Goal: Communication & Community: Participate in discussion

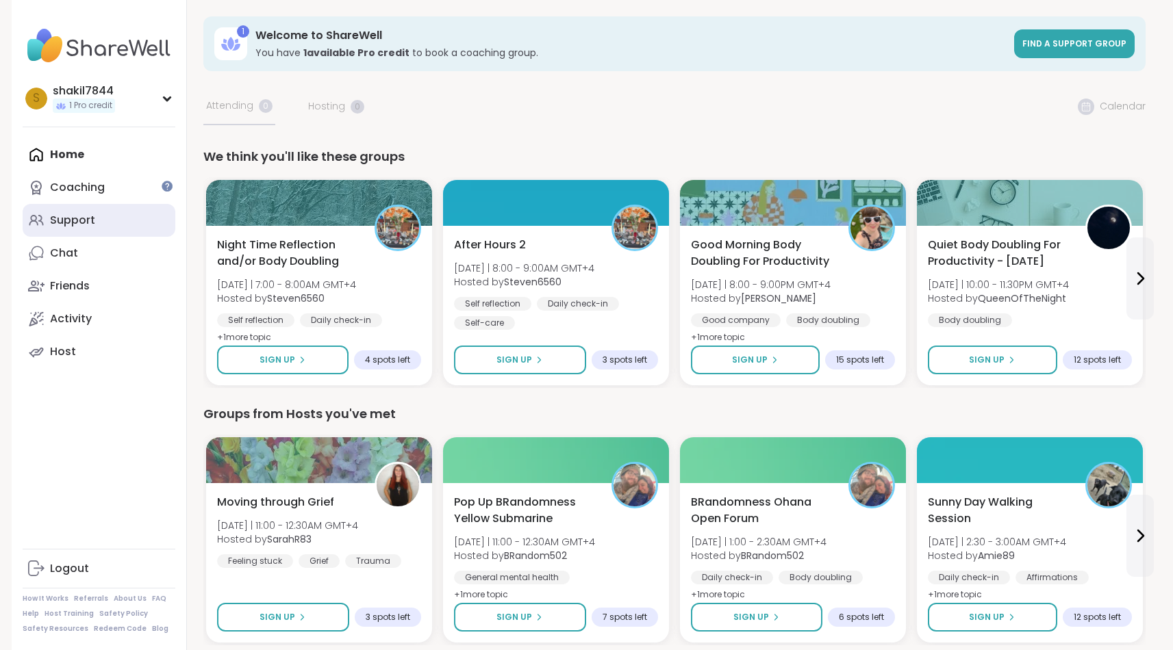
click at [116, 230] on link "Support" at bounding box center [99, 220] width 153 height 33
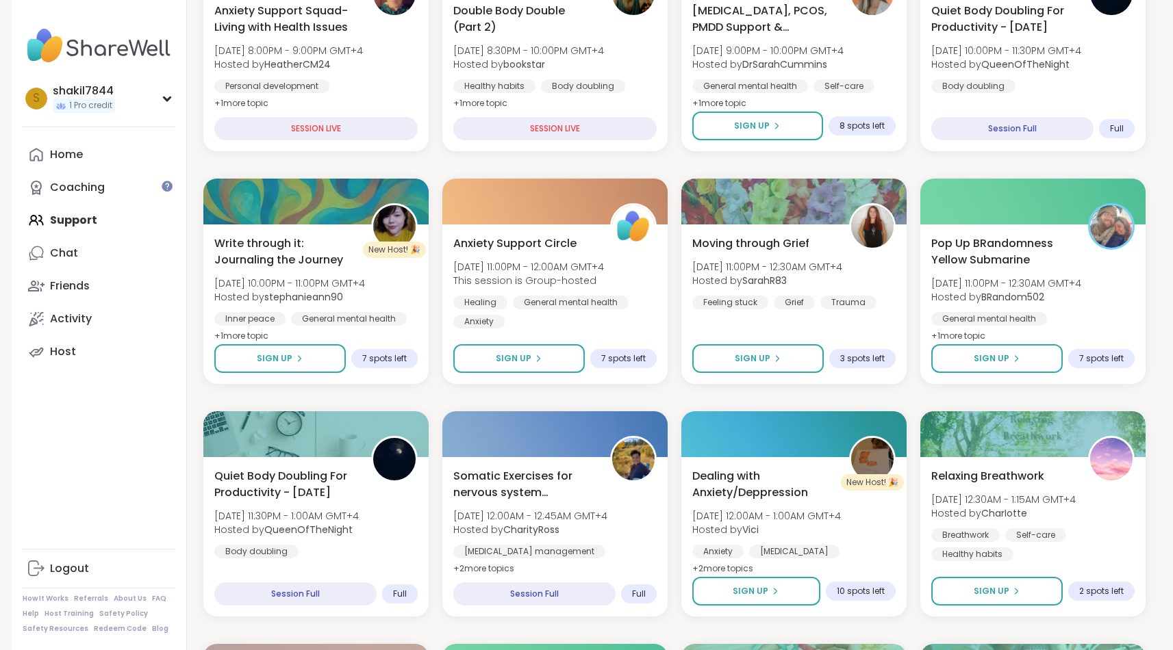
scroll to position [390, 0]
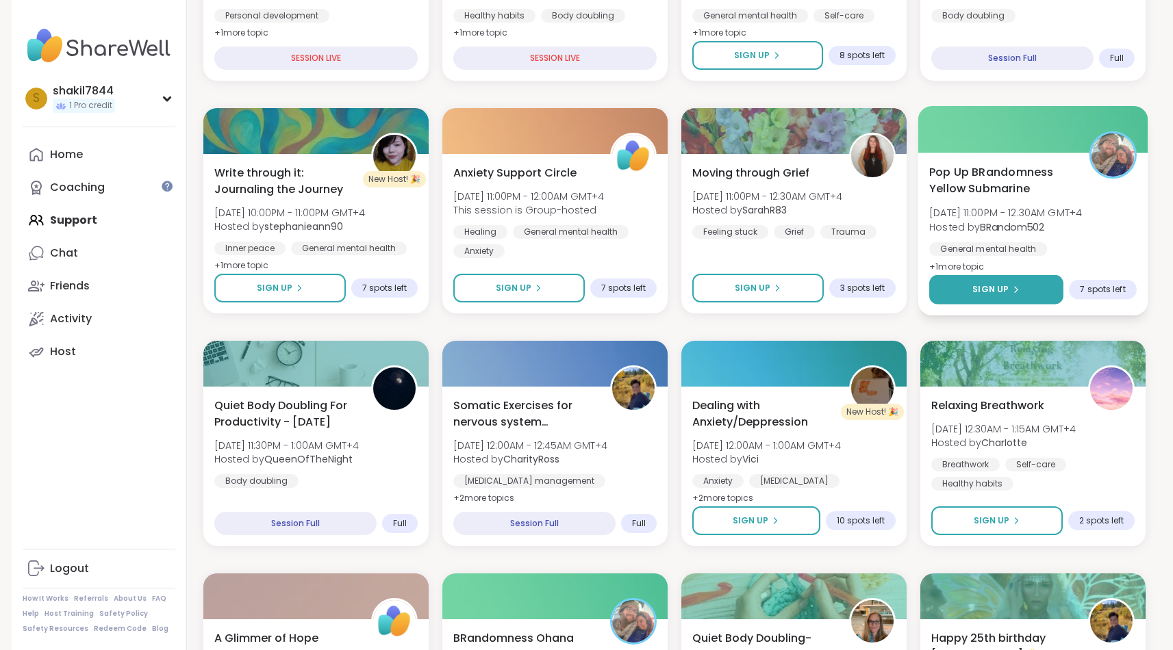
click at [959, 286] on button "Sign Up" at bounding box center [996, 289] width 134 height 29
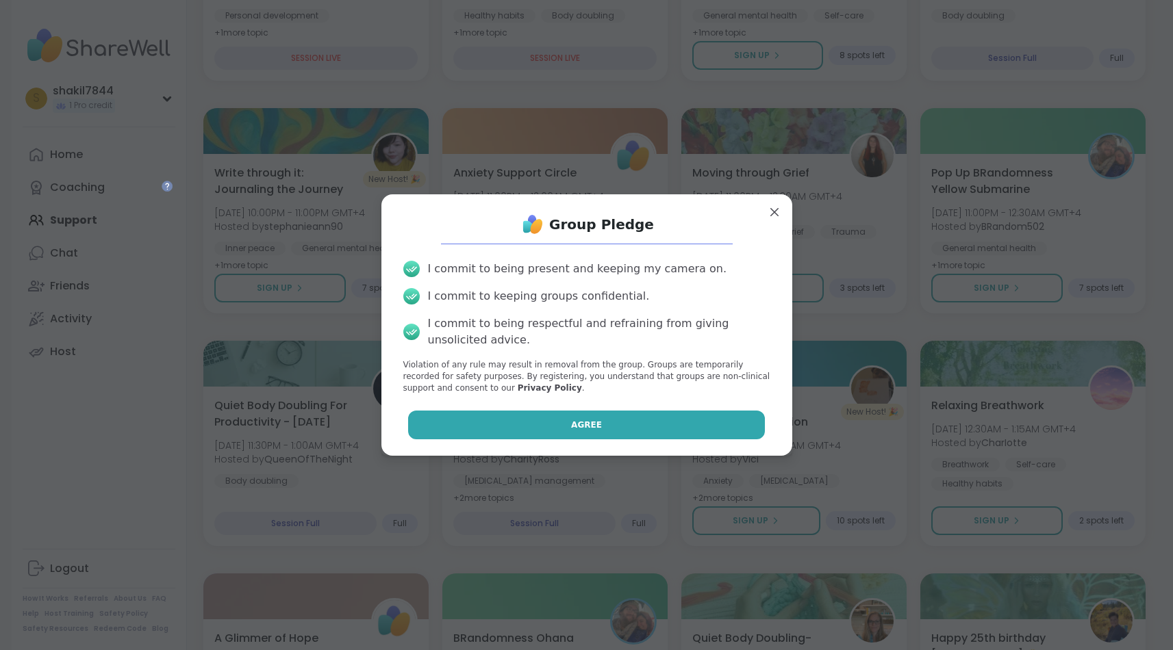
click at [668, 420] on button "Agree" at bounding box center [586, 425] width 357 height 29
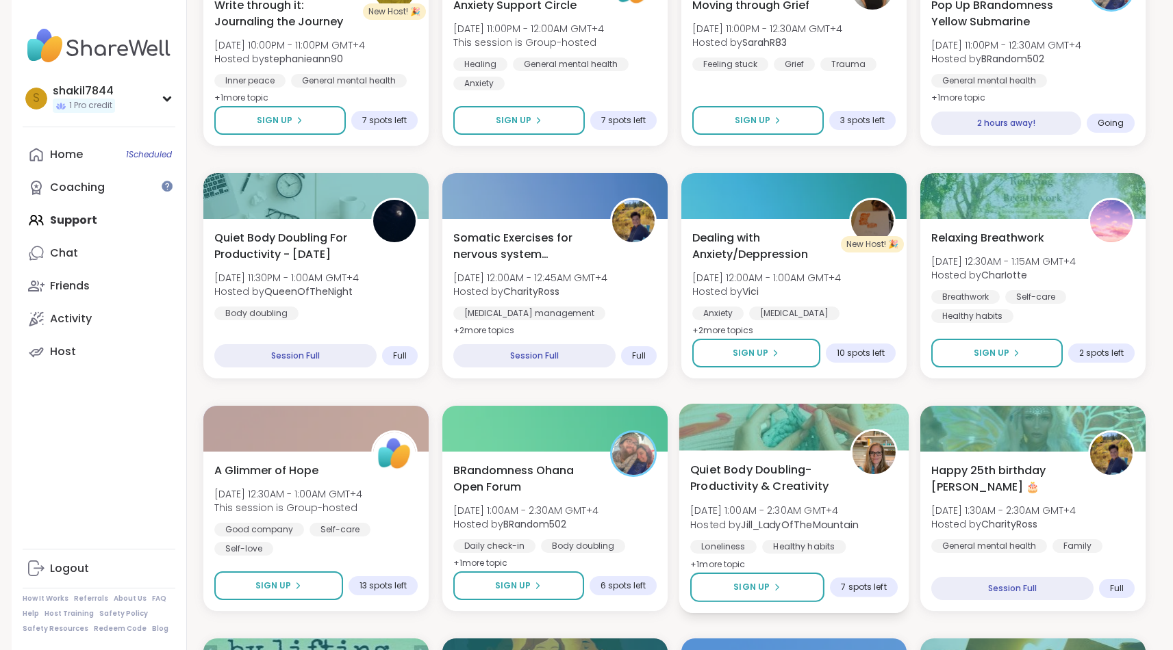
scroll to position [693, 0]
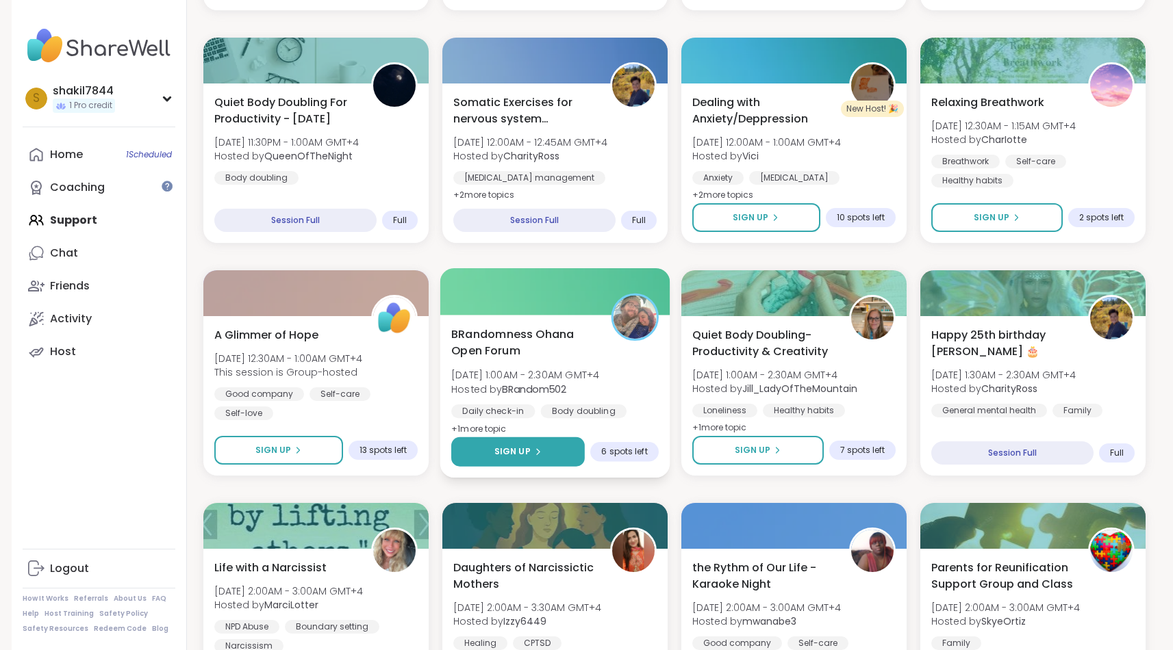
click at [520, 461] on button "Sign Up" at bounding box center [518, 451] width 134 height 29
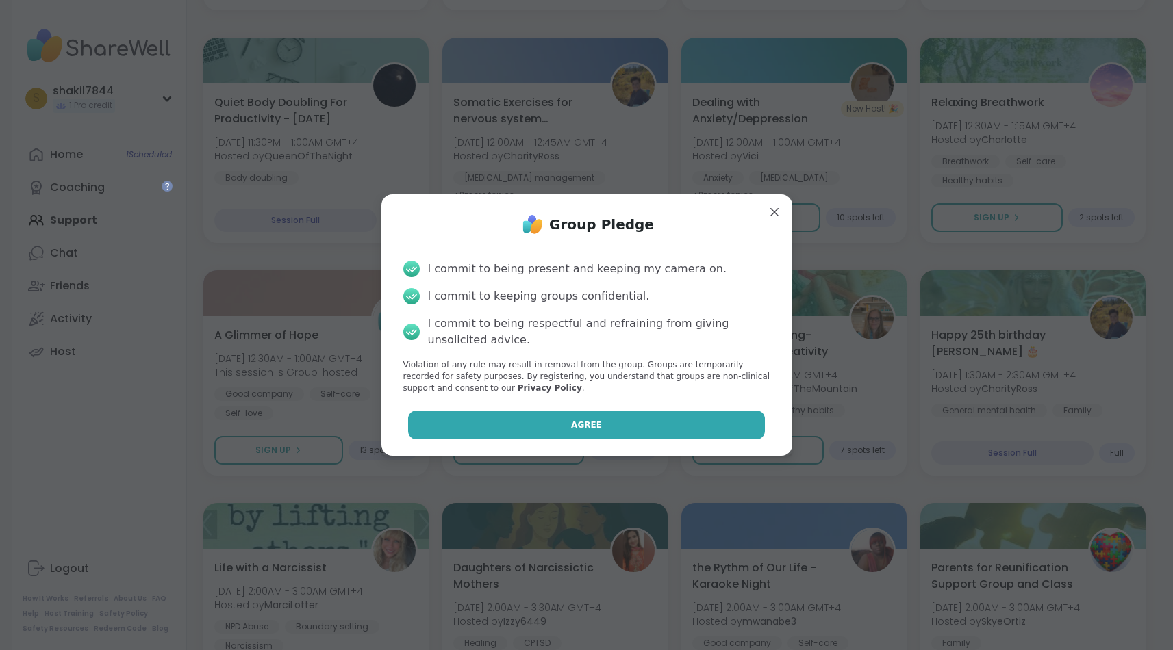
click at [542, 434] on button "Agree" at bounding box center [586, 425] width 357 height 29
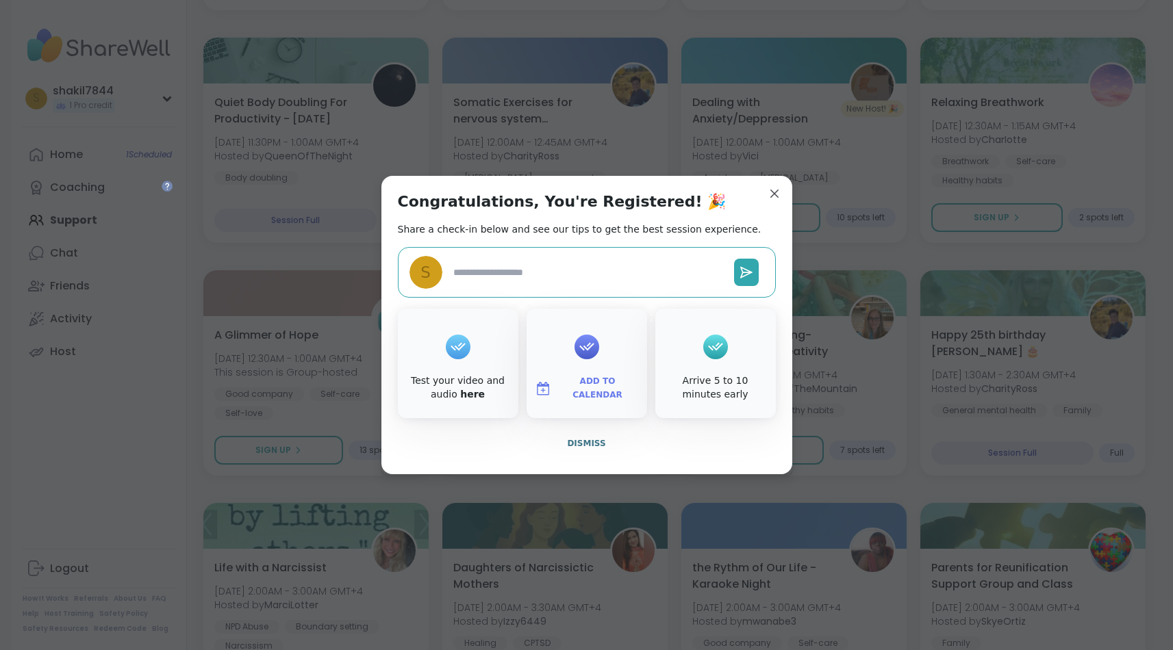
type textarea "*"
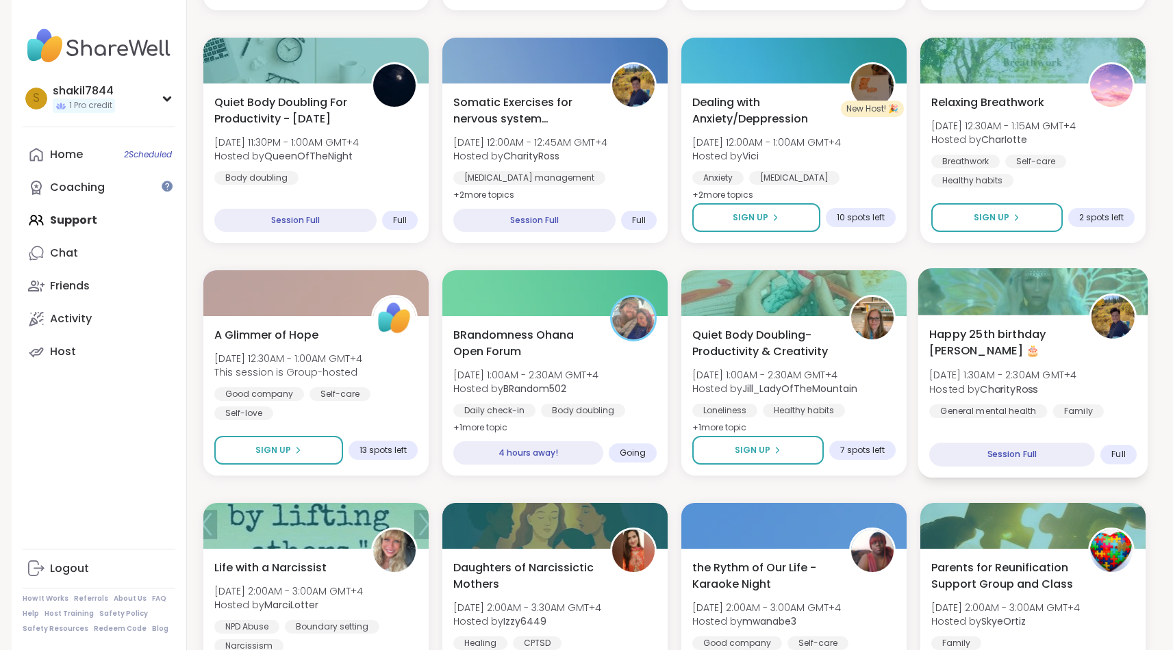
click at [1008, 347] on span "Happy 25th birthday [PERSON_NAME] 🎂" at bounding box center [1001, 343] width 144 height 34
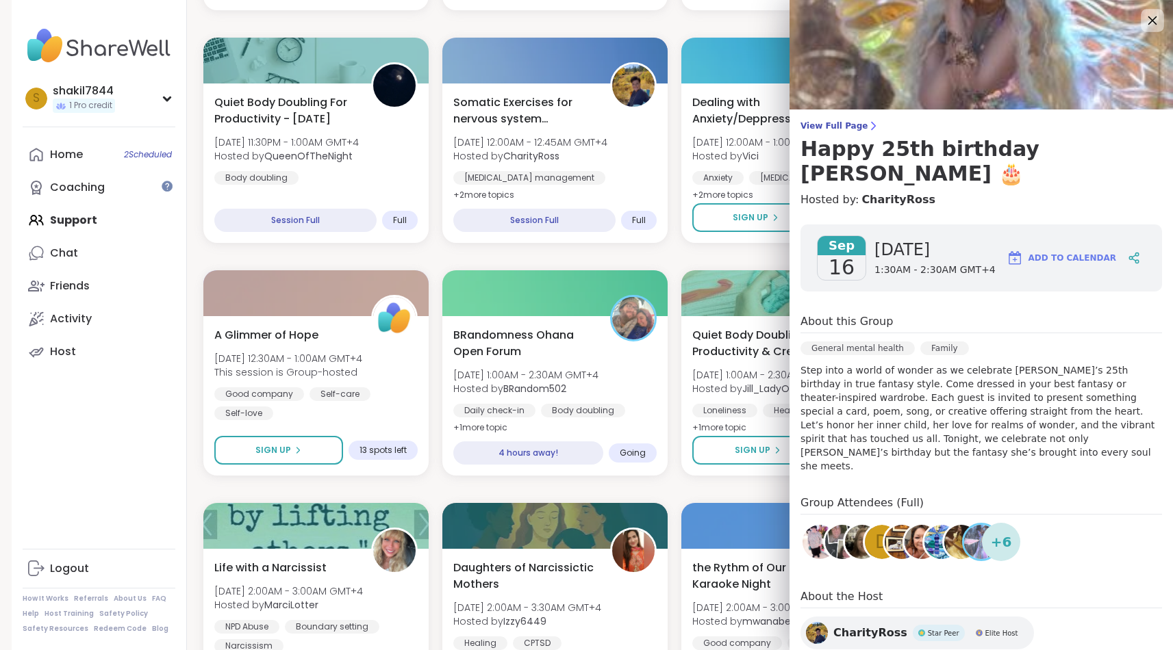
click at [1148, 25] on icon at bounding box center [1151, 20] width 17 height 17
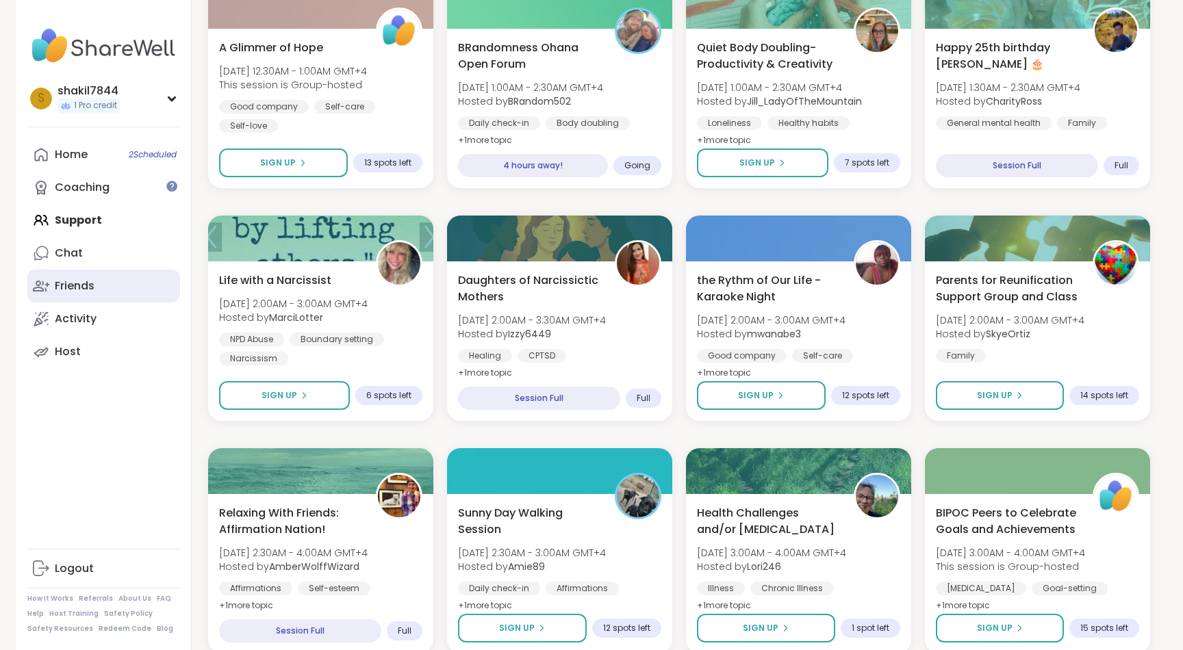
scroll to position [972, 0]
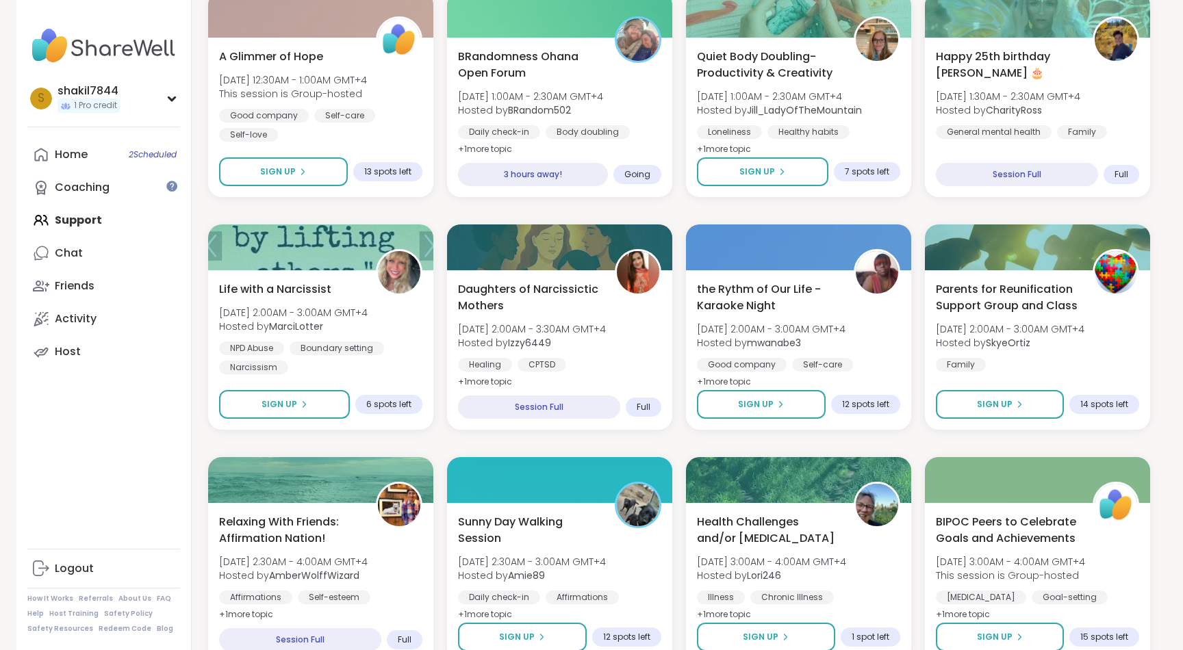
click at [88, 219] on div "Home 2 Scheduled Coaching Support Chat Friends Activity Host" at bounding box center [103, 253] width 153 height 230
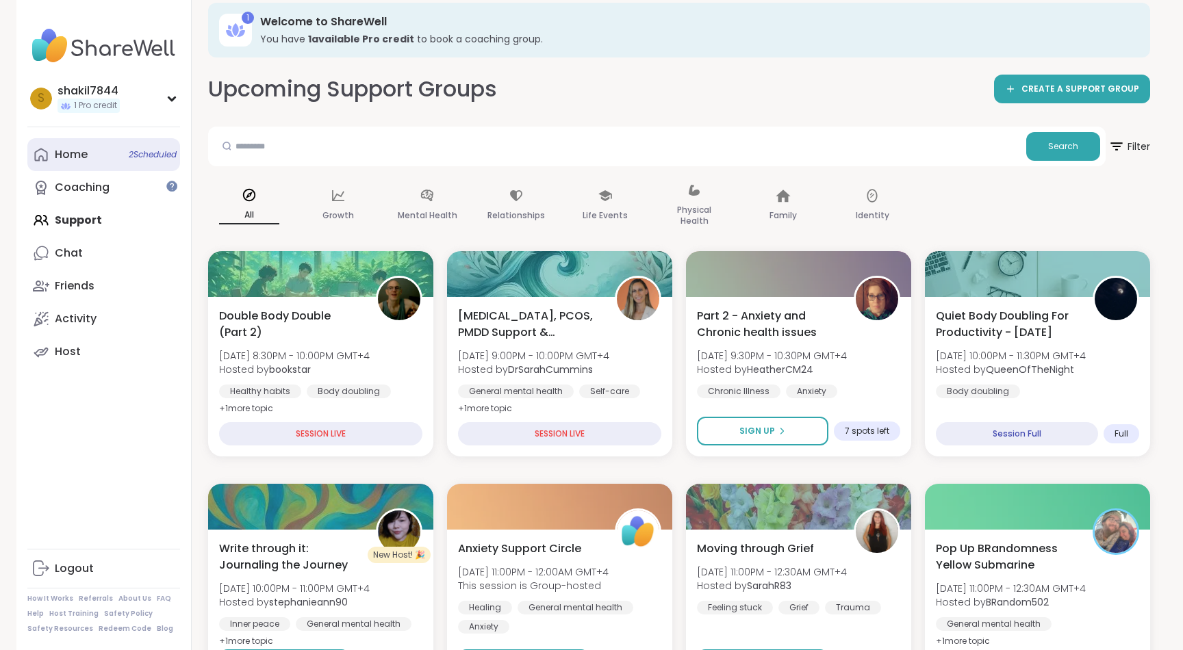
click at [86, 152] on div "Home 2 Scheduled" at bounding box center [71, 154] width 33 height 15
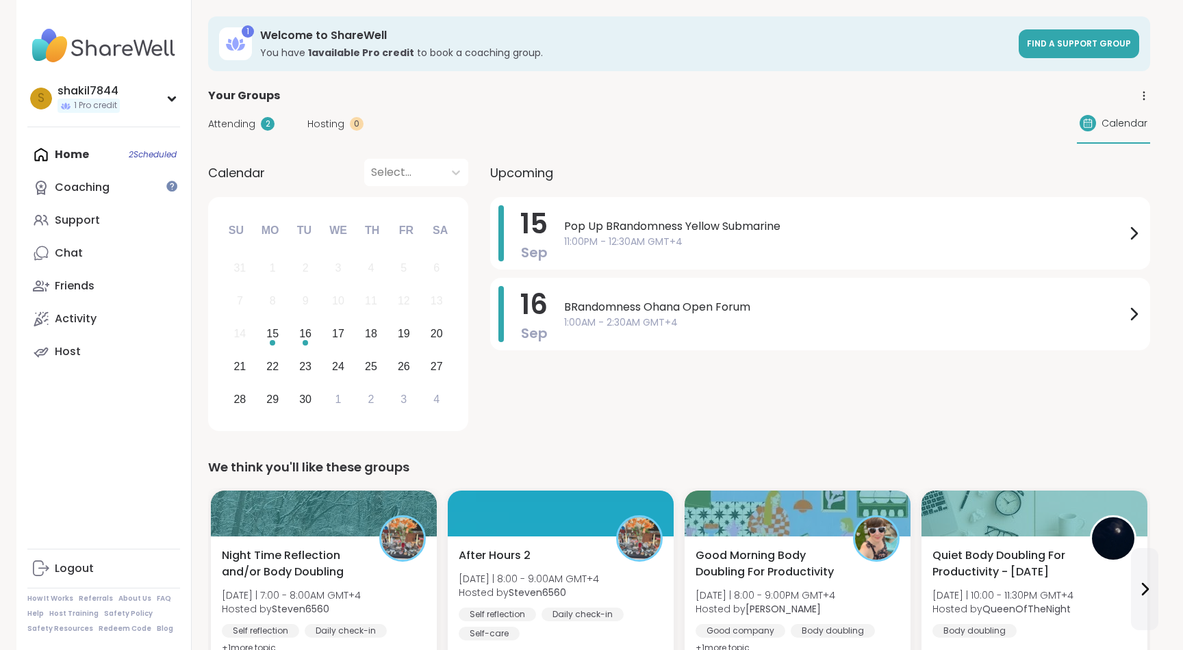
click at [128, 221] on link "Support" at bounding box center [103, 220] width 153 height 33
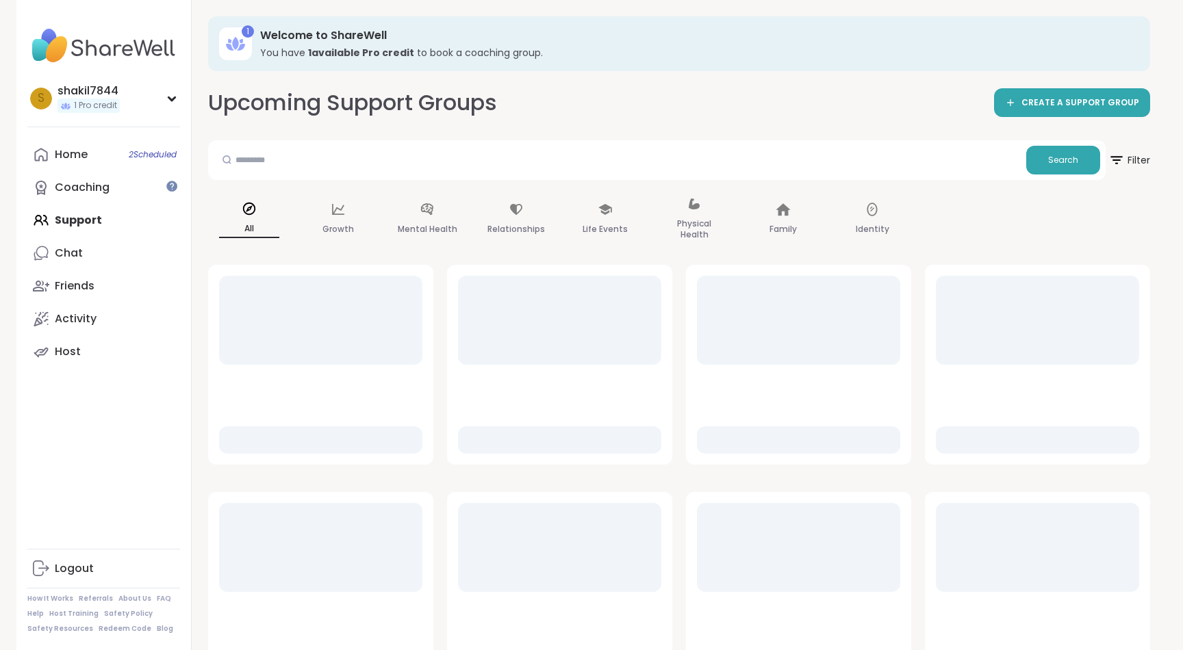
click at [685, 129] on div "Upcoming Support Groups CREATE A SUPPORT GROUP Search Filter All Growth Mental …" at bounding box center [679, 504] width 942 height 832
